Goal: Navigation & Orientation: Find specific page/section

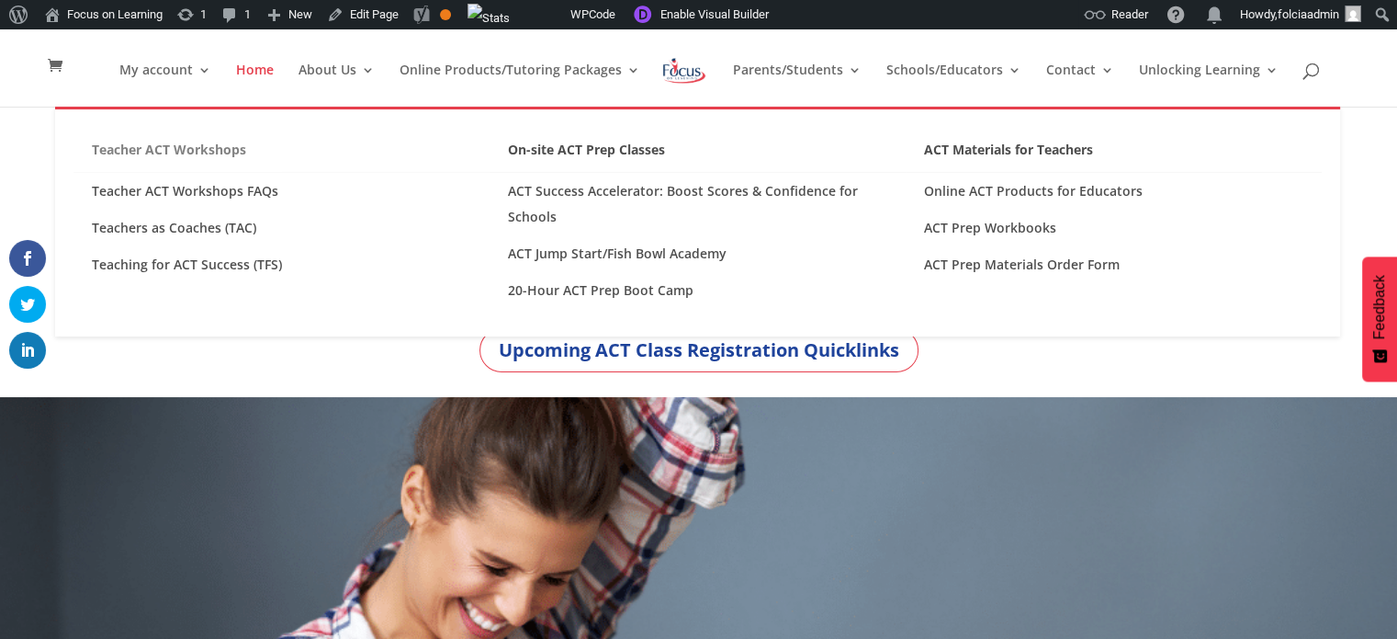
click at [216, 153] on link "Teacher ACT Workshops" at bounding box center [282, 155] width 416 height 36
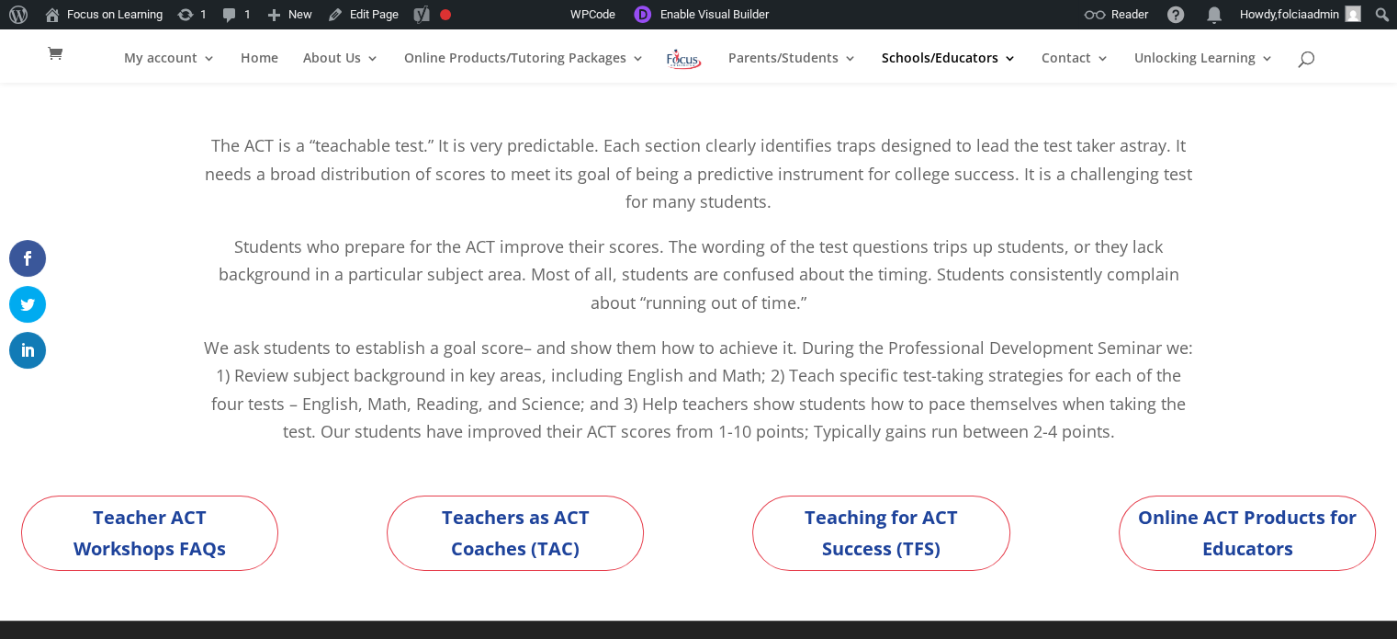
scroll to position [171, 0]
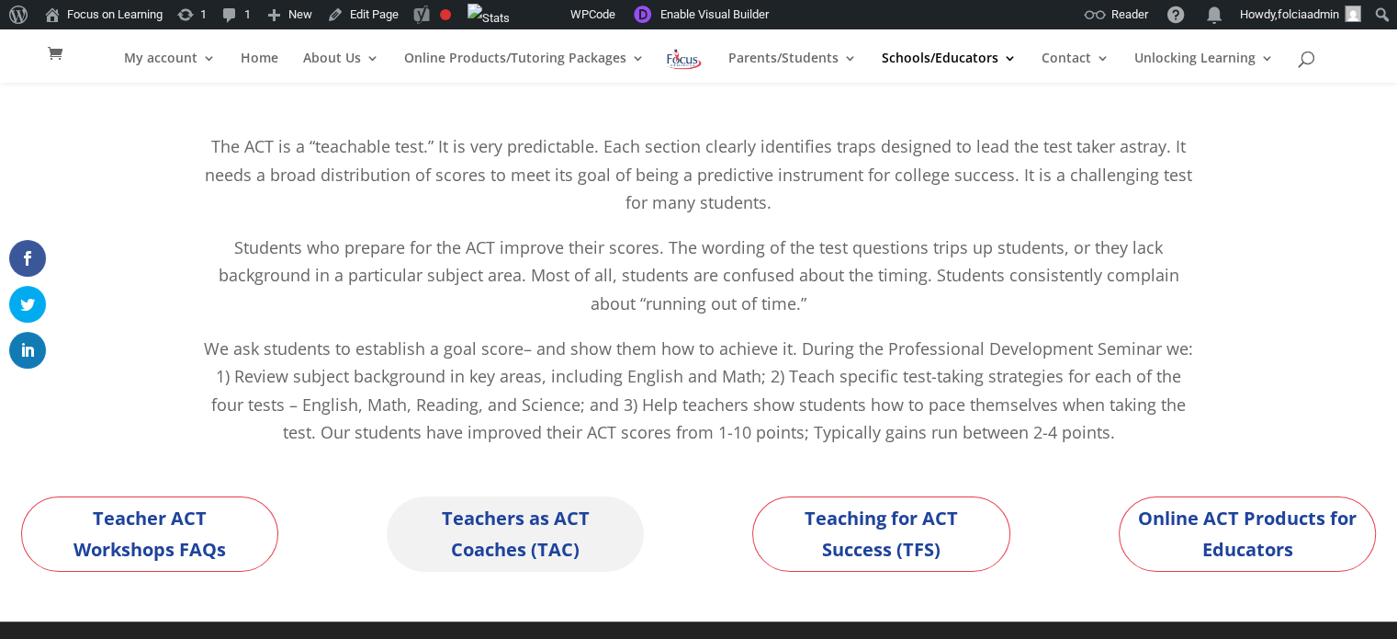
click at [516, 531] on link "Teachers as ACT Coaches (TAC)" at bounding box center [515, 533] width 257 height 75
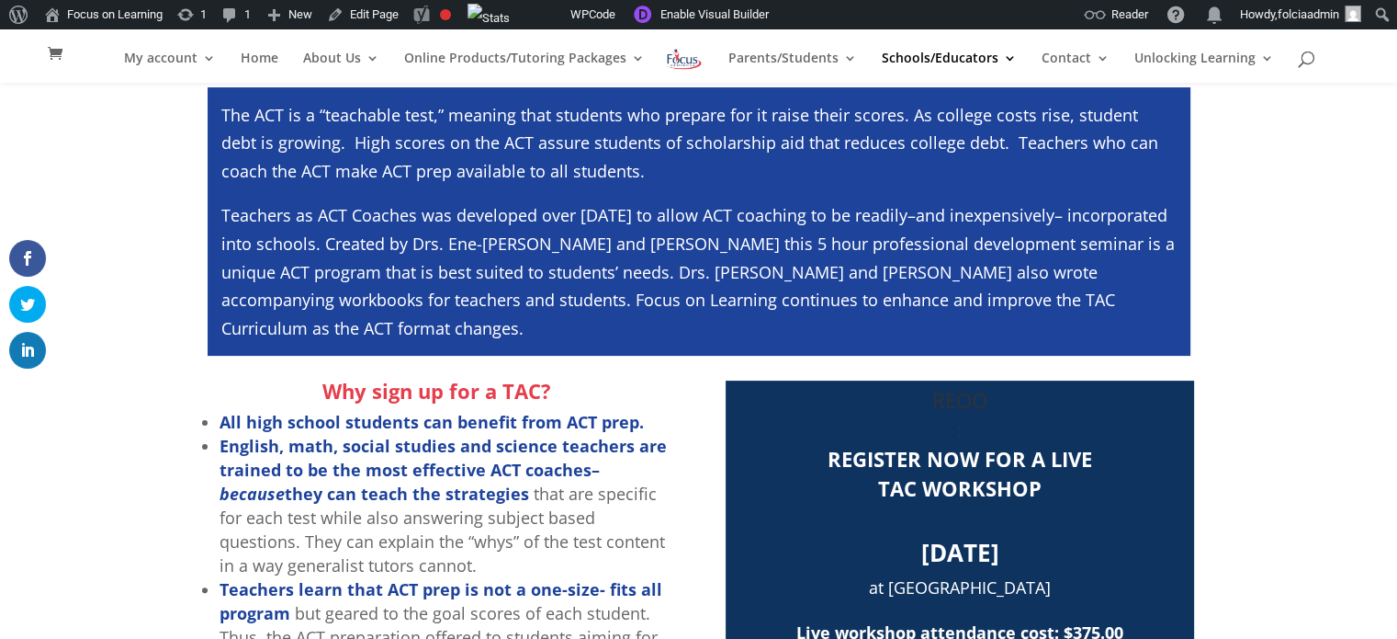
scroll to position [298, 0]
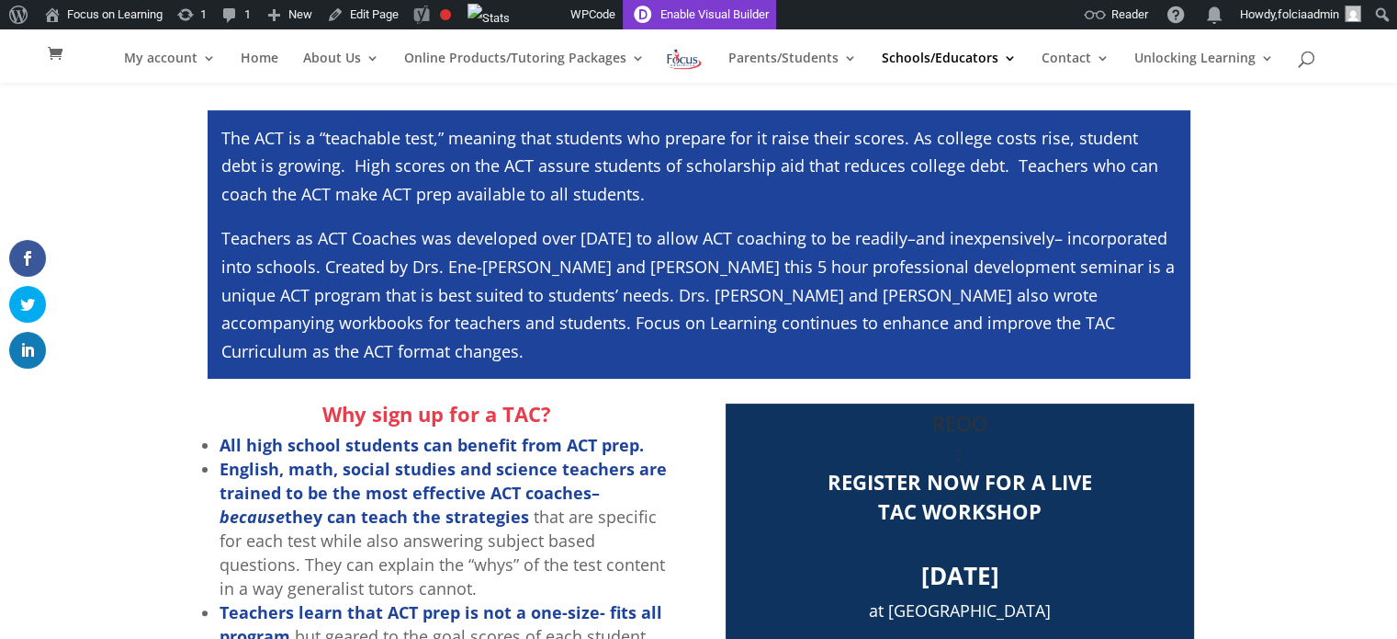
click at [691, 17] on link "Enable Visual Builder" at bounding box center [699, 14] width 153 height 29
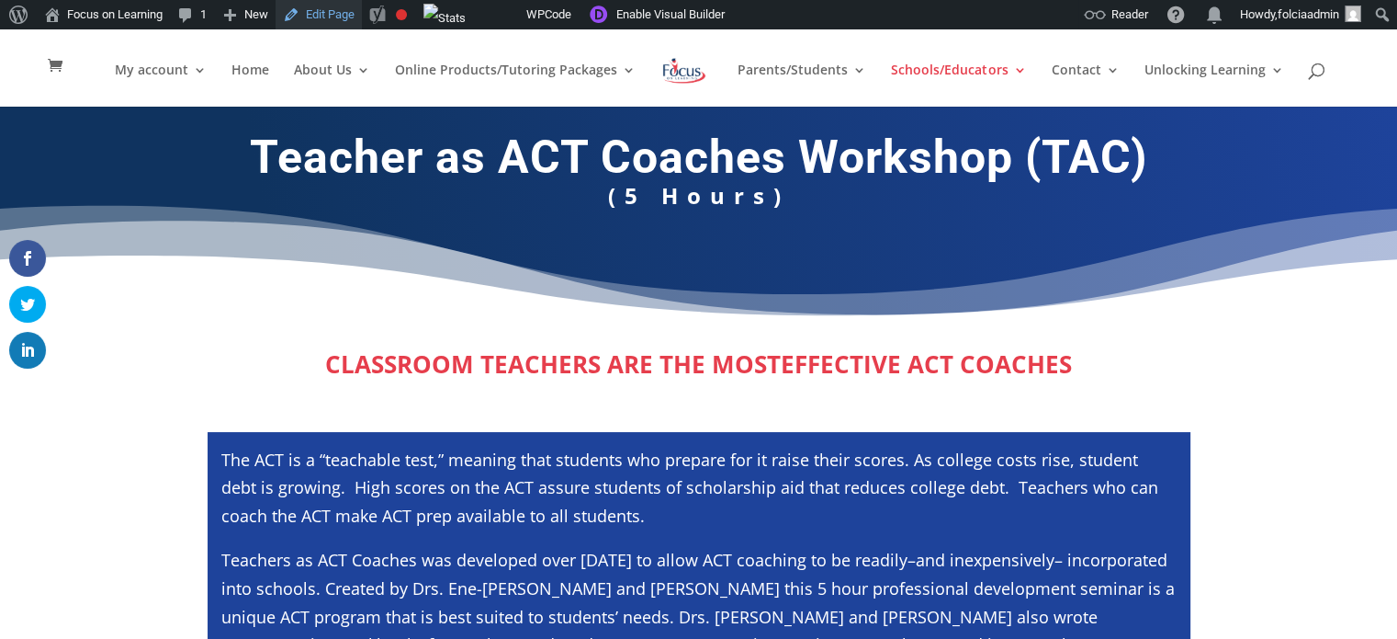
click at [334, 17] on link "Edit Page" at bounding box center [319, 14] width 86 height 29
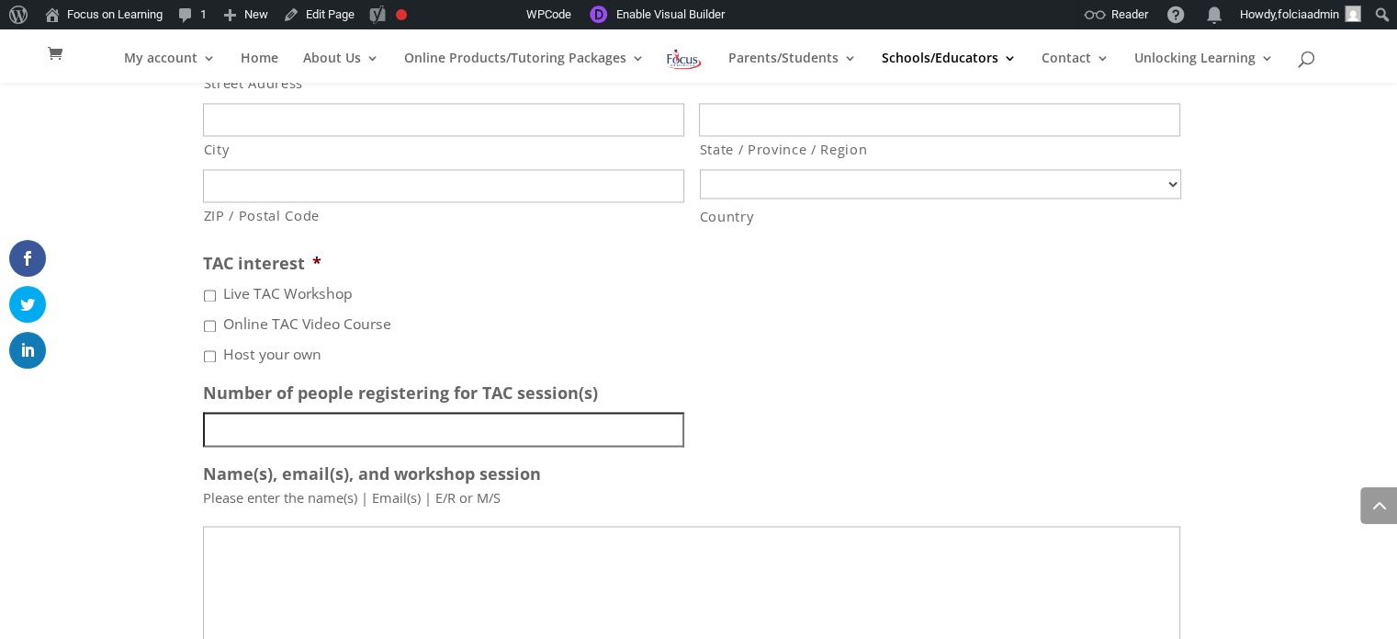
scroll to position [2966, 0]
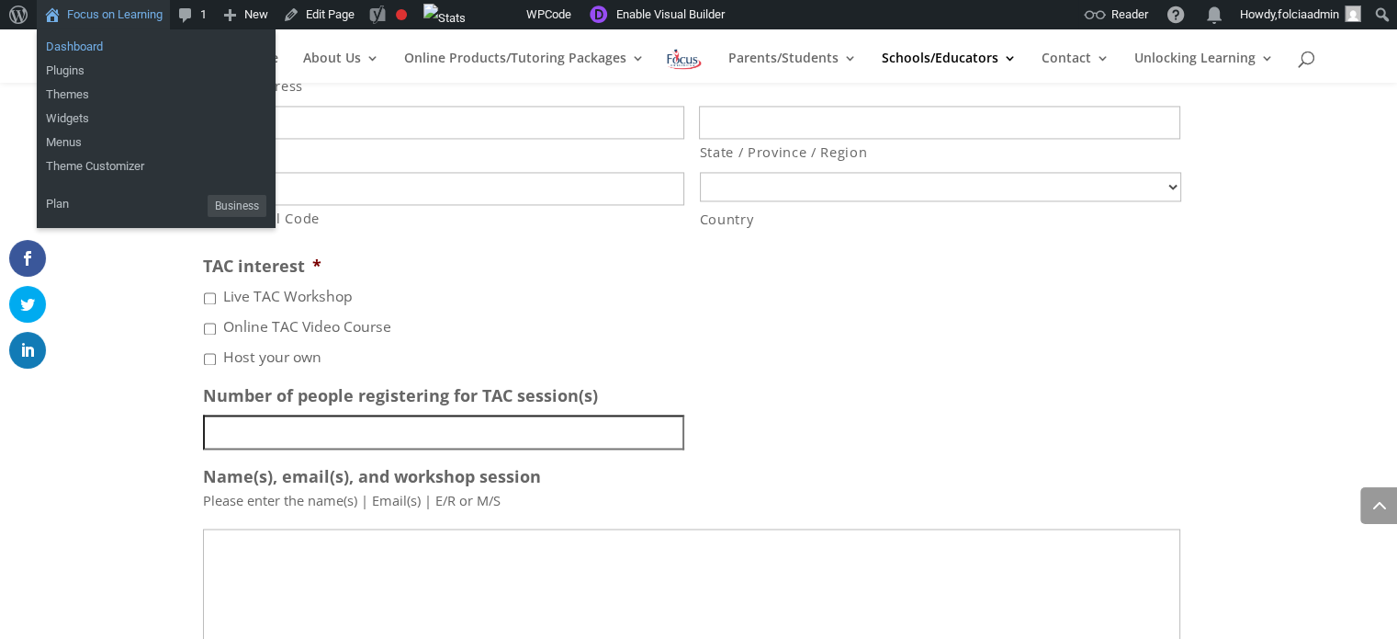
click at [62, 51] on link "Dashboard" at bounding box center [156, 47] width 239 height 24
